Goal: Understand process/instructions: Learn how to perform a task or action

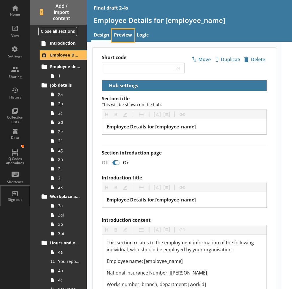
click at [124, 38] on link "Preview" at bounding box center [123, 35] width 23 height 12
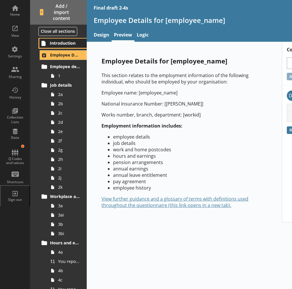
click at [67, 44] on span "Introduction" at bounding box center [65, 42] width 31 height 5
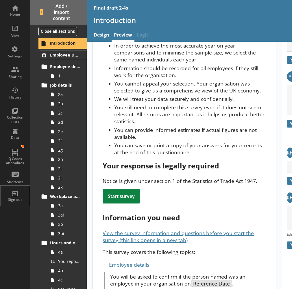
scroll to position [121, 0]
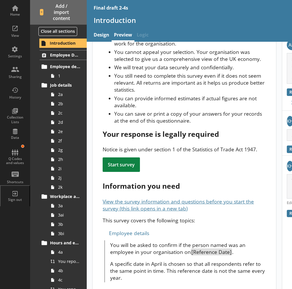
click at [126, 109] on li "You can provide informed estimates if actual figures are not available." at bounding box center [190, 102] width 152 height 14
click at [65, 53] on span "Employee Details for [employee_name]" at bounding box center [65, 54] width 31 height 5
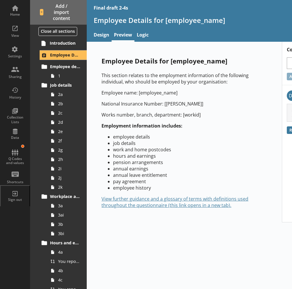
click at [111, 218] on div "Employee Details for [employee_name] This section relates to the employment inf…" at bounding box center [184, 132] width 195 height 180
click at [65, 49] on div "Introduction Employee Details for [employee_name] Employee details 1 Job detail…" at bounding box center [58, 163] width 57 height 251
click at [65, 45] on span "Introduction" at bounding box center [65, 42] width 31 height 5
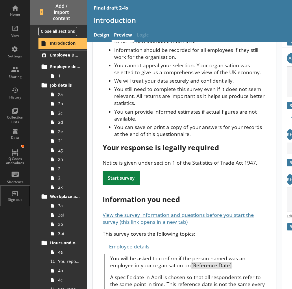
scroll to position [121, 0]
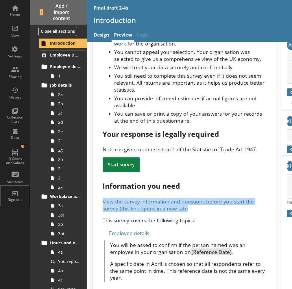
drag, startPoint x: 97, startPoint y: 212, endPoint x: 199, endPoint y: 220, distance: 103.0
drag, startPoint x: 199, startPoint y: 220, endPoint x: 200, endPoint y: 228, distance: 8.1
click at [200, 223] on p "This survey covers the following topics:" at bounding box center [184, 219] width 163 height 7
drag, startPoint x: 196, startPoint y: 231, endPoint x: 98, endPoint y: 207, distance: 100.9
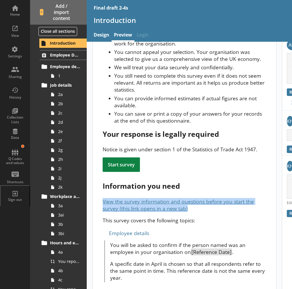
drag, startPoint x: 194, startPoint y: 218, endPoint x: 100, endPoint y: 208, distance: 94.3
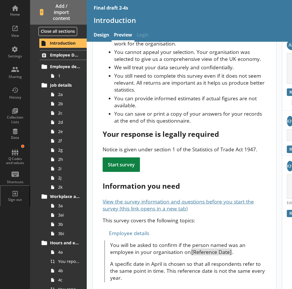
drag, startPoint x: 100, startPoint y: 208, endPoint x: 164, endPoint y: 96, distance: 128.7
click at [164, 93] on li "You still need to complete this survey even if it does not seem relevant. All r…" at bounding box center [190, 82] width 152 height 21
click at [183, 212] on link "View the survey information and questions before you start the survey (this lin…" at bounding box center [178, 205] width 151 height 14
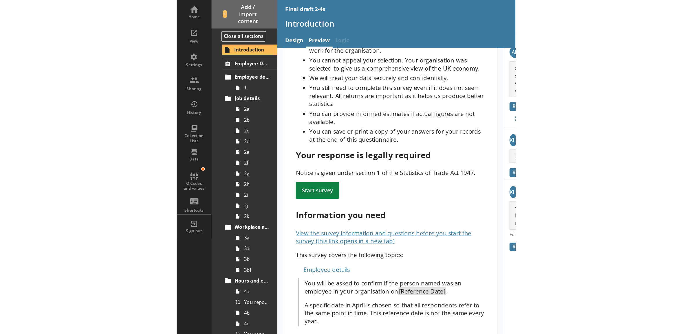
scroll to position [0, 0]
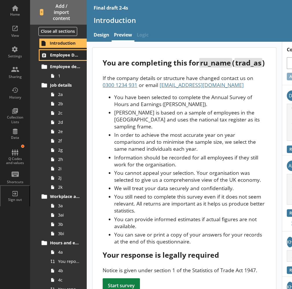
click at [63, 51] on link "Employee Details for [employee_name]" at bounding box center [63, 55] width 47 height 10
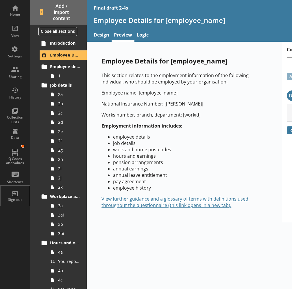
click at [155, 219] on div "Employee Details for [employee_name] This section relates to the employment inf…" at bounding box center [184, 132] width 195 height 180
click at [172, 163] on li "pension arrangements" at bounding box center [190, 162] width 154 height 6
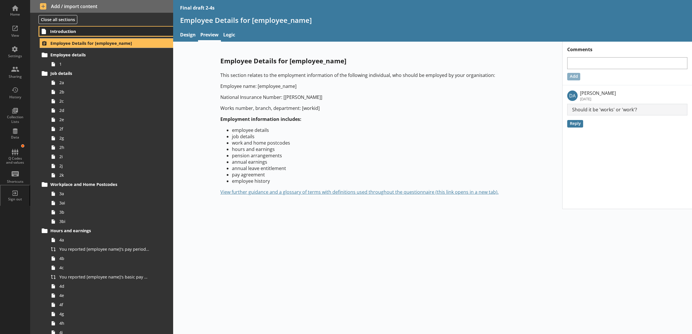
click at [109, 34] on span "Introduction" at bounding box center [98, 31] width 97 height 5
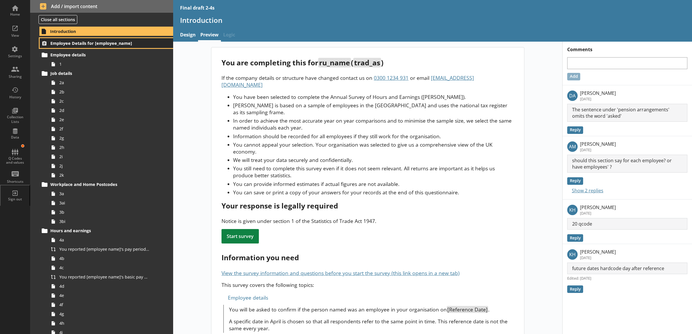
click at [115, 43] on span "Employee Details for [employee_name]" at bounding box center [98, 43] width 97 height 5
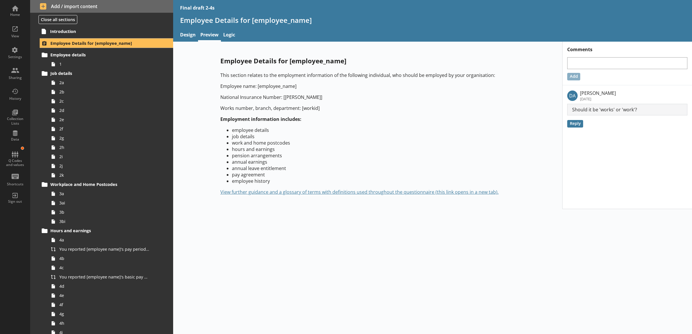
click at [284, 249] on div "Employee Details for [employee_name] This section relates to the employment inf…" at bounding box center [432, 188] width 519 height 293
click at [182, 41] on link "Design" at bounding box center [188, 35] width 20 height 12
